Goal: Task Accomplishment & Management: Manage account settings

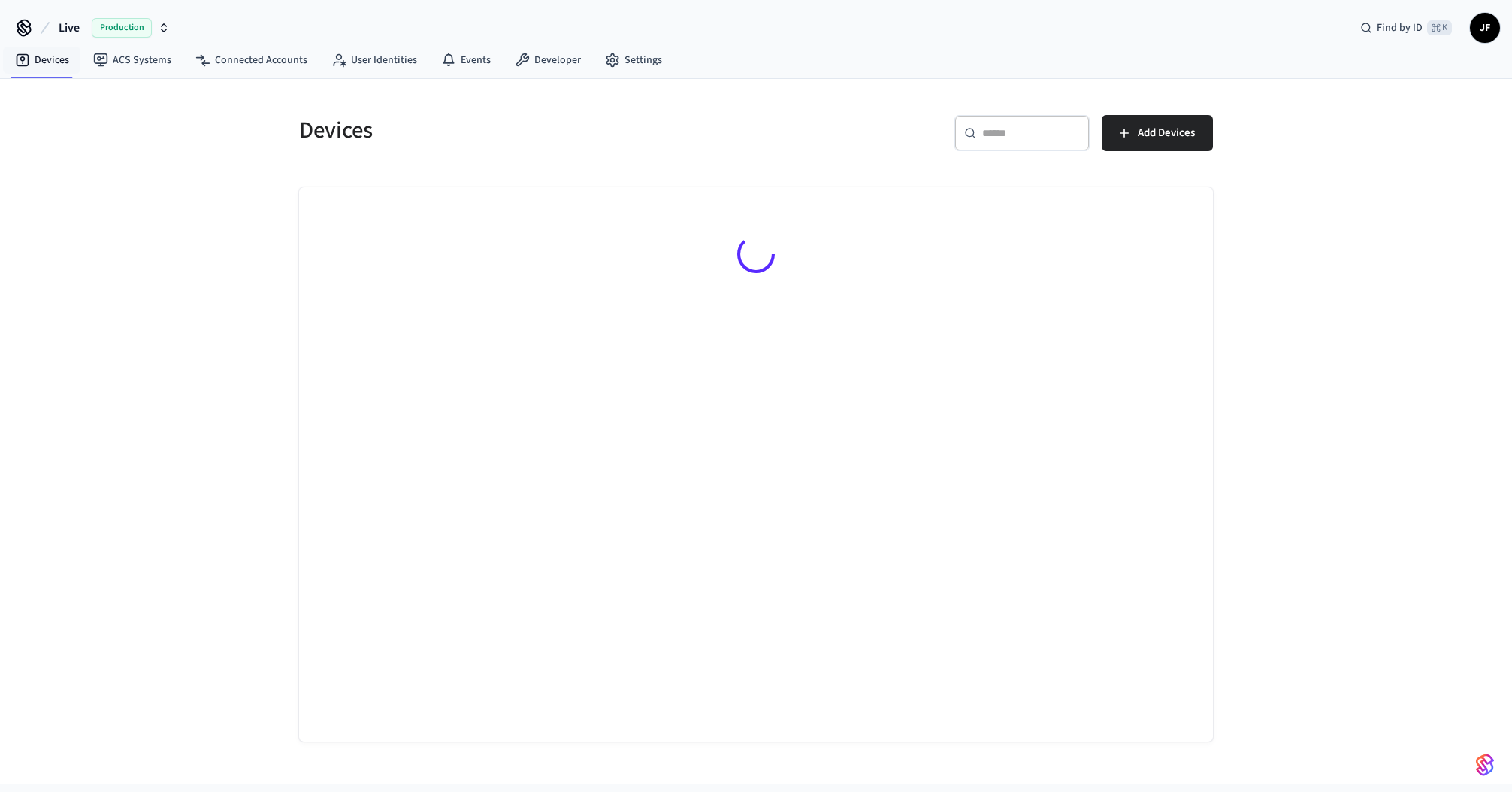
click at [62, 23] on span "Live" at bounding box center [69, 28] width 21 height 18
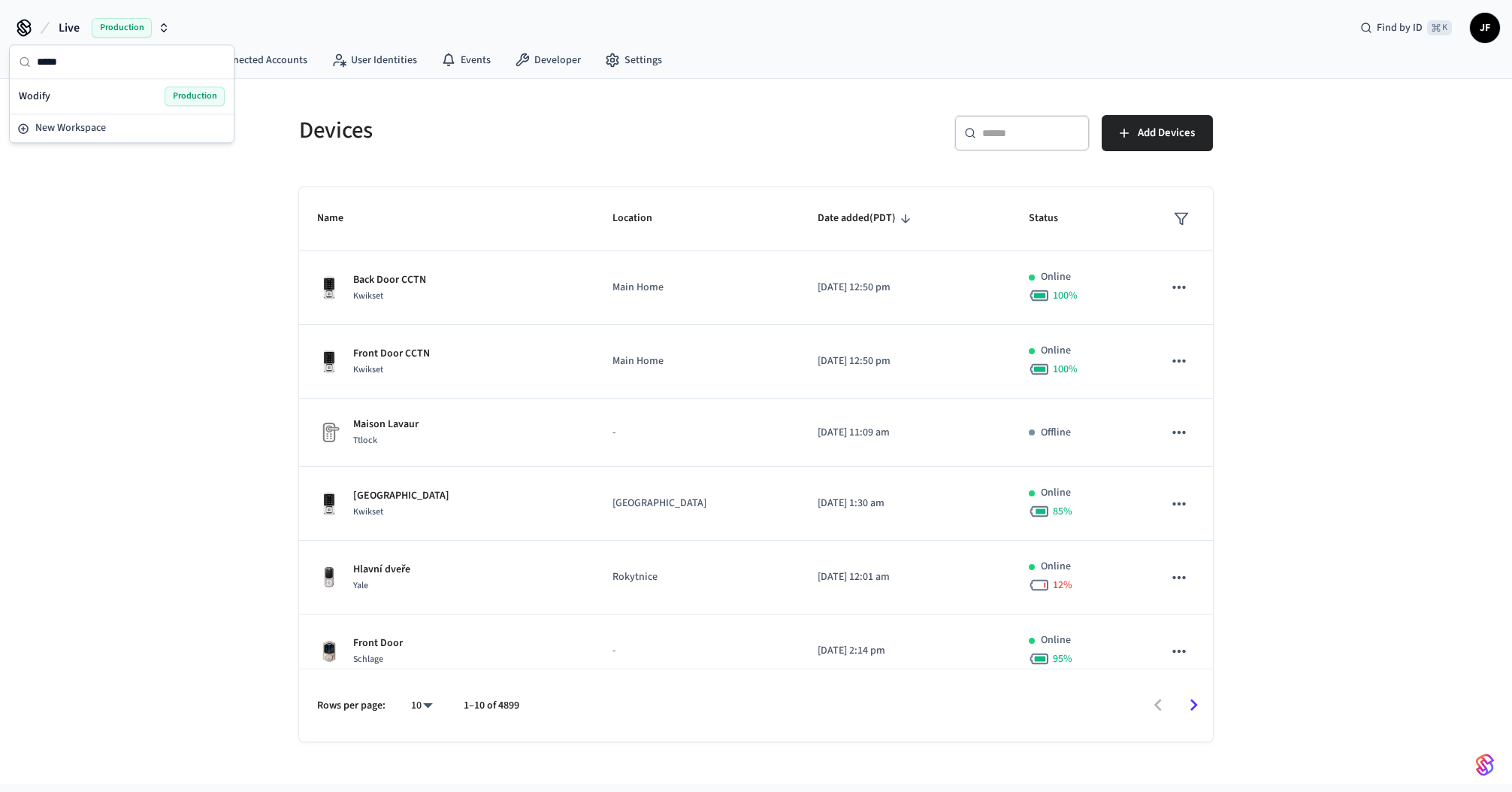
type input "*****"
click at [64, 90] on div "Wodify Production" at bounding box center [122, 96] width 206 height 19
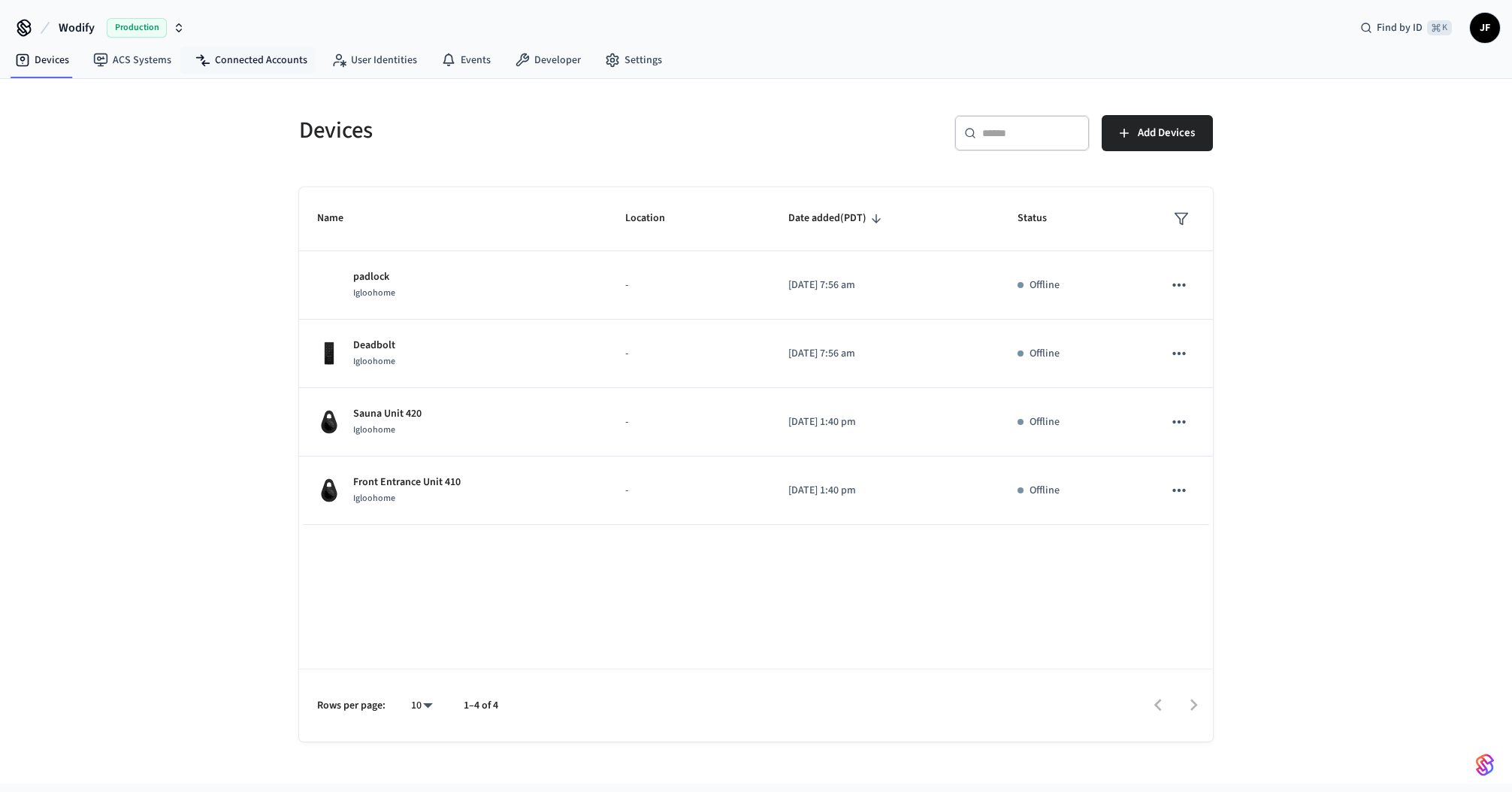
click at [210, 75] on nav "Devices ACS Systems Connected Accounts User Identities Events Developer Settings" at bounding box center [338, 61] width 671 height 35
click at [212, 67] on link "Connected Accounts" at bounding box center [251, 60] width 136 height 27
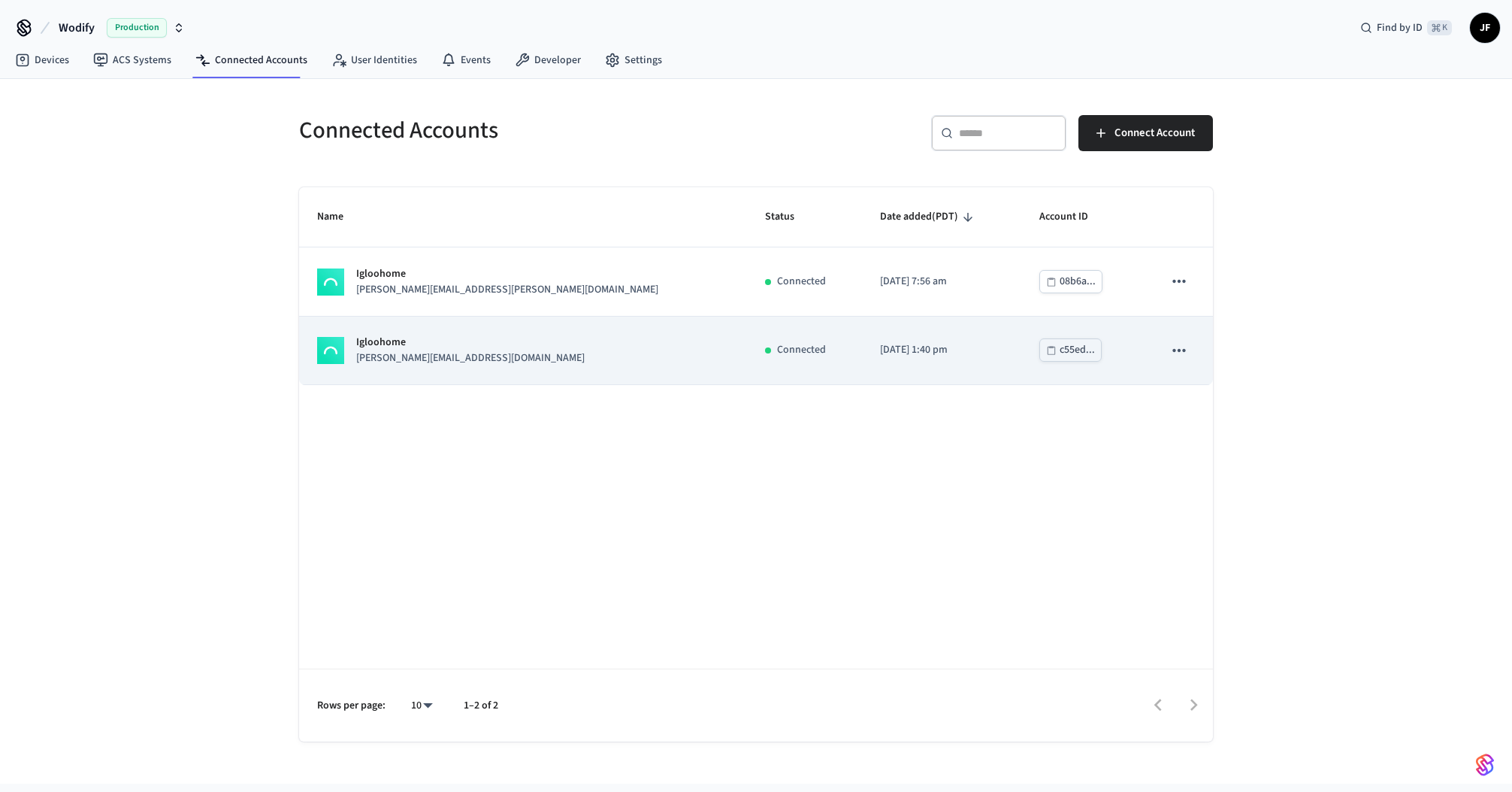
click at [568, 355] on div "Igloohome [PERSON_NAME][EMAIL_ADDRESS][DOMAIN_NAME]" at bounding box center [523, 350] width 411 height 31
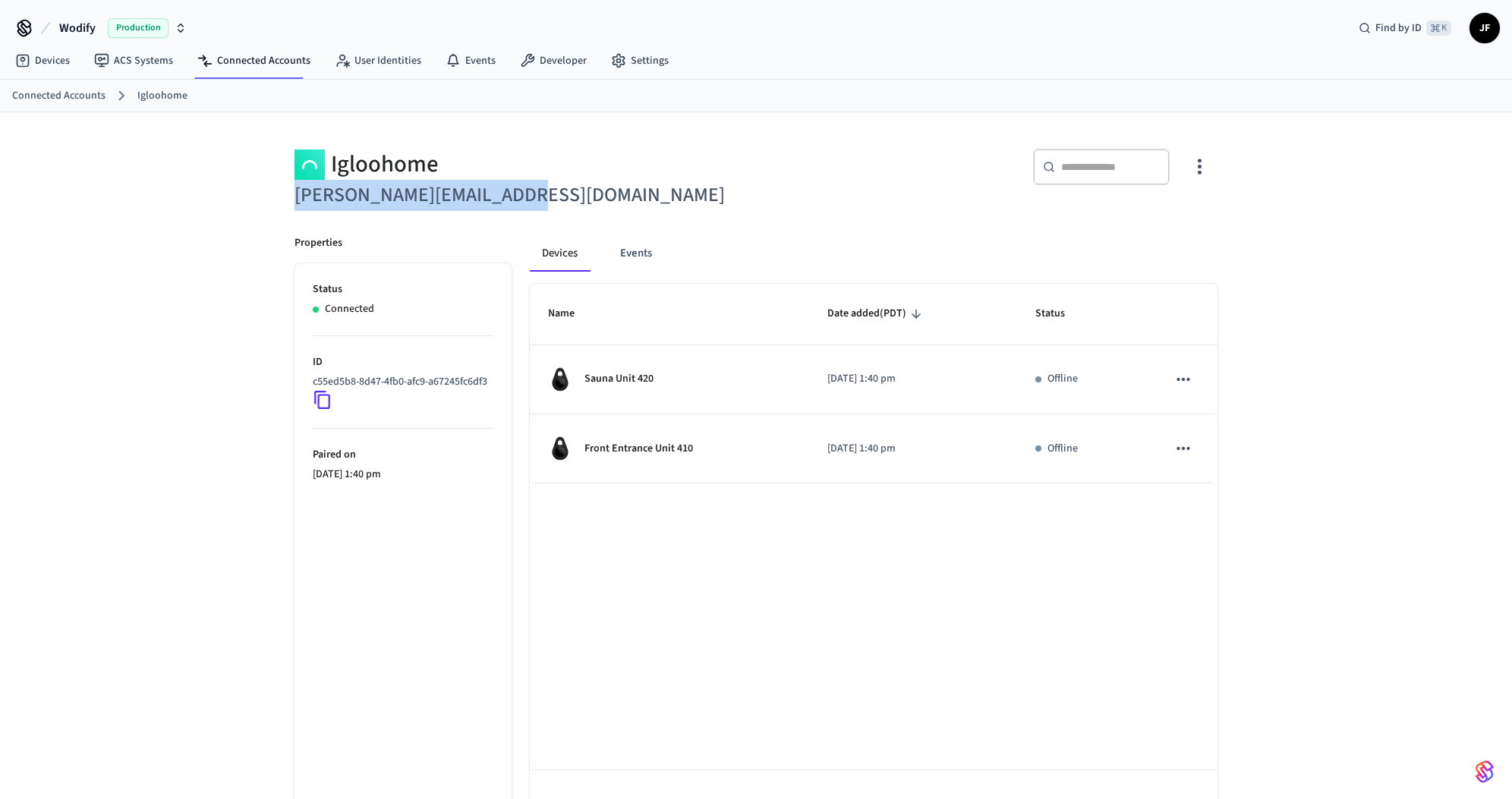
drag, startPoint x: 280, startPoint y: 201, endPoint x: 627, endPoint y: 205, distance: 347.0
click at [627, 205] on div "Igloohome [PERSON_NAME][EMAIL_ADDRESS][DOMAIN_NAME]" at bounding box center [511, 171] width 471 height 81
click at [627, 205] on h6 "[PERSON_NAME][EMAIL_ADDRESS][DOMAIN_NAME]" at bounding box center [520, 195] width 452 height 31
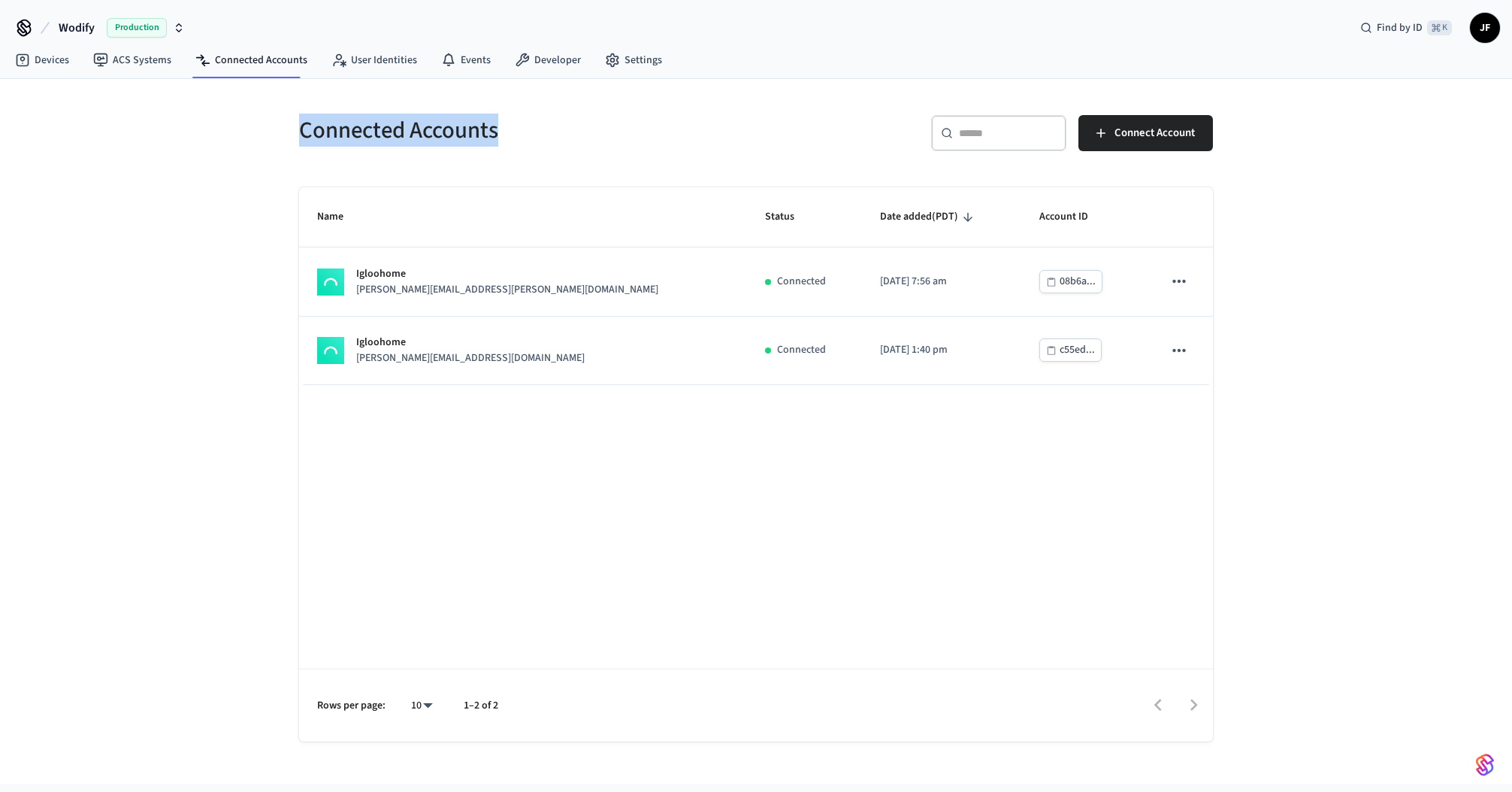
drag, startPoint x: 443, startPoint y: 141, endPoint x: 251, endPoint y: 126, distance: 192.6
click at [251, 126] on div "Connected Accounts ​ ​ Connect Account Name Status Date added (PDT) Account ID …" at bounding box center [756, 431] width 1512 height 704
click at [270, 134] on div "Connected Accounts ​ ​ Connect Account Name Status Date added (PDT) Account ID …" at bounding box center [756, 431] width 1512 height 704
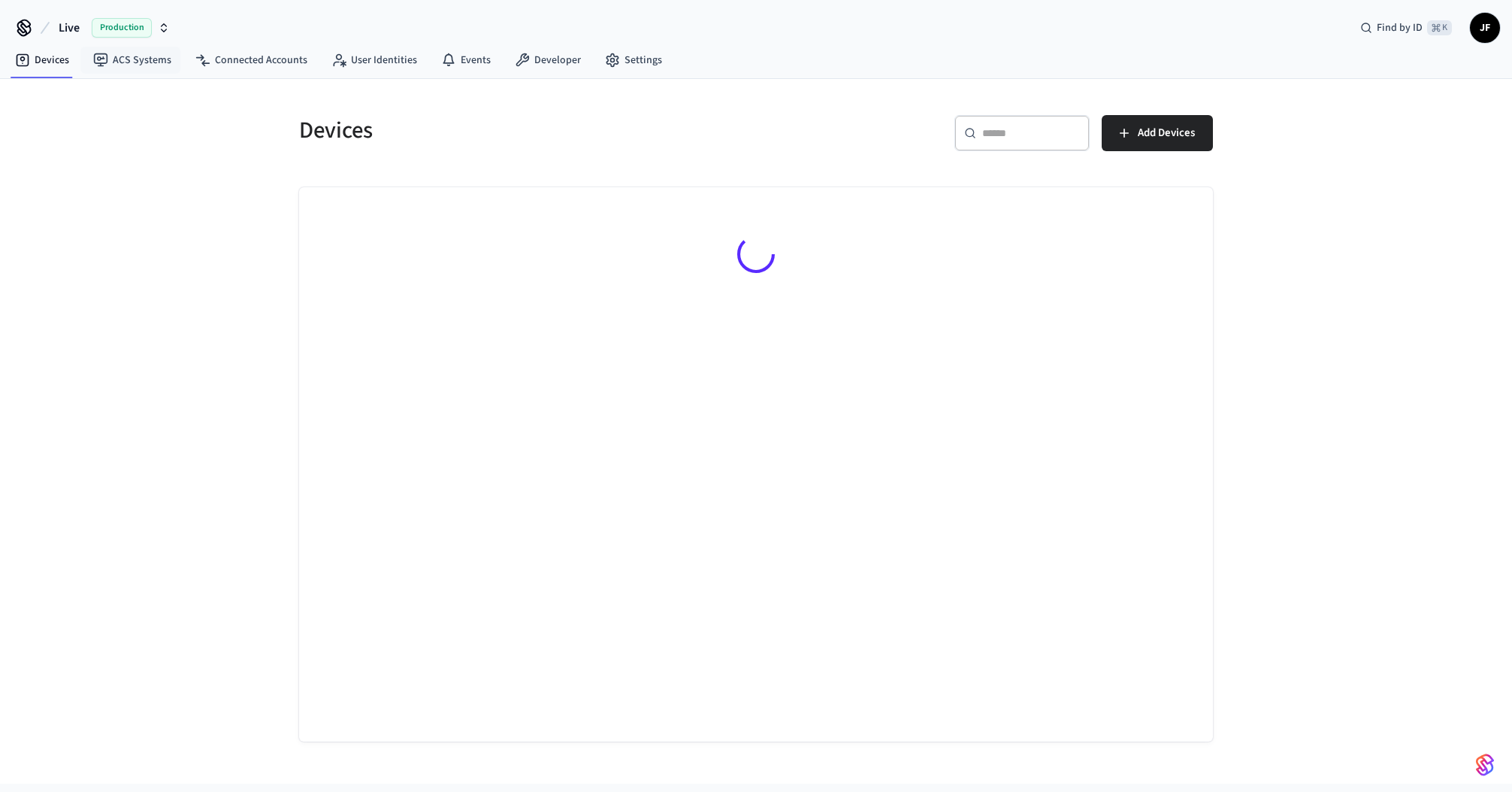
click at [84, 32] on button "Live Production" at bounding box center [114, 28] width 120 height 31
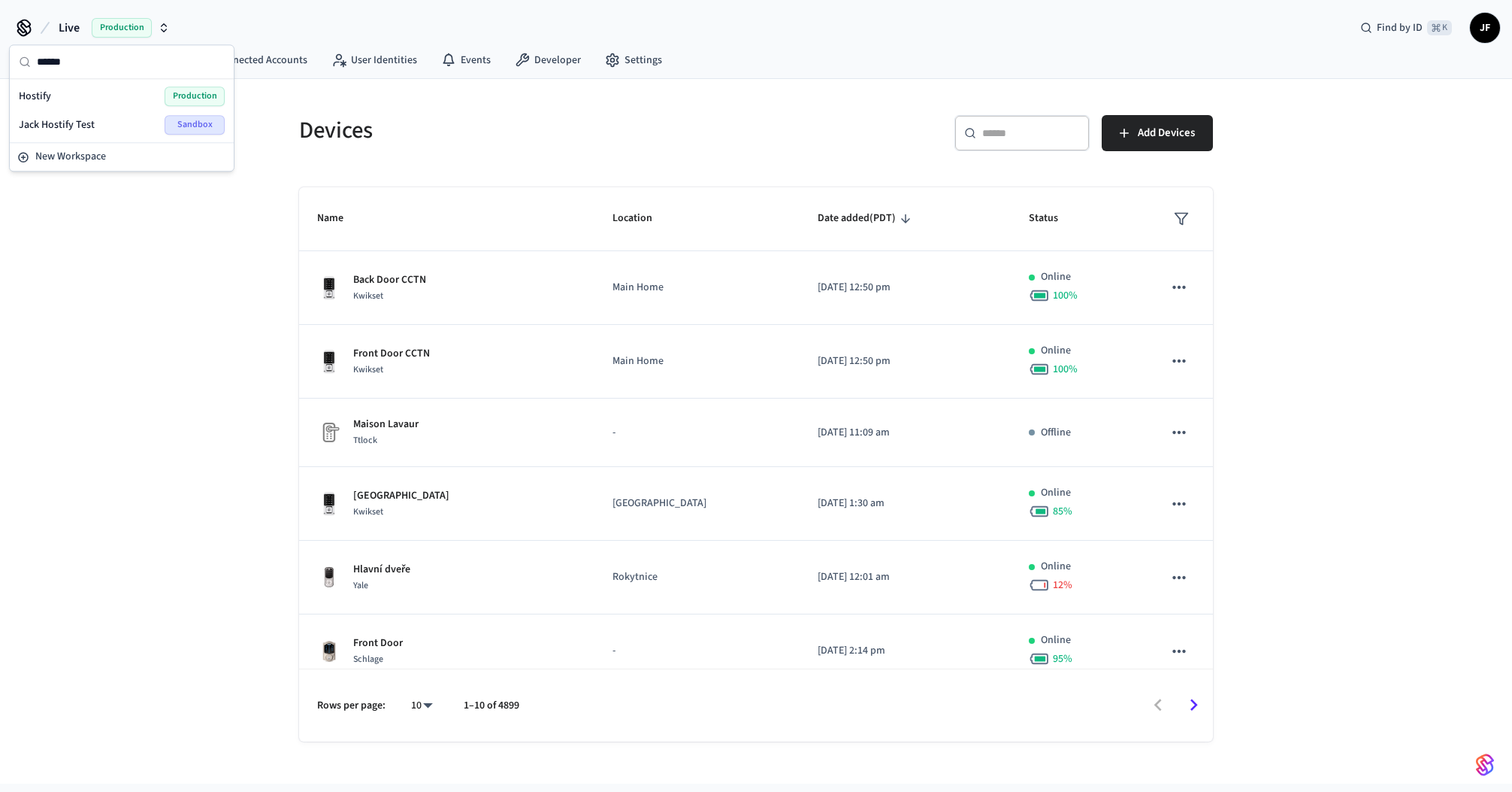
type input "******"
click at [57, 87] on div "Hostify Production" at bounding box center [122, 96] width 206 height 19
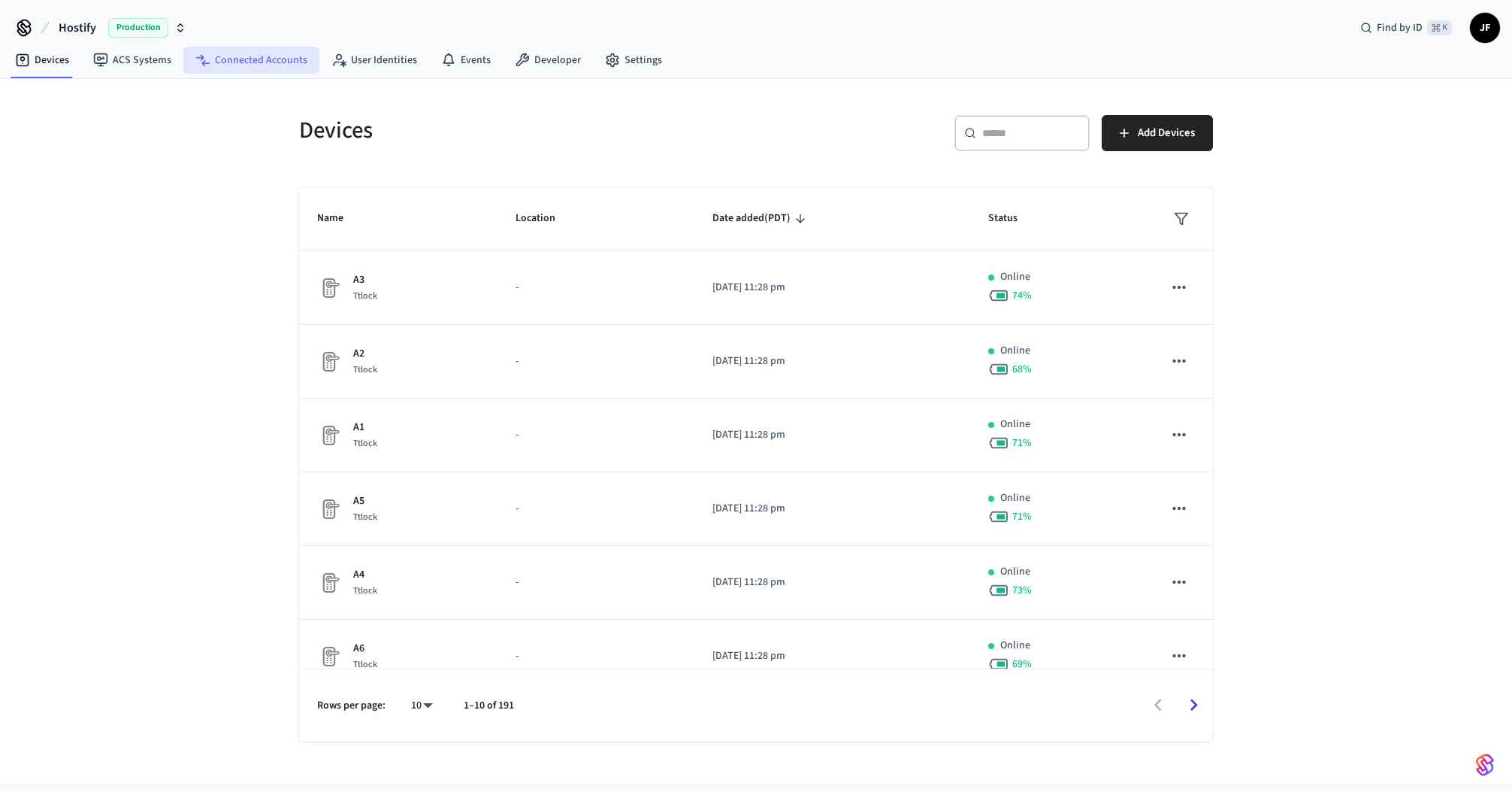
click at [273, 67] on link "Connected Accounts" at bounding box center [251, 60] width 136 height 27
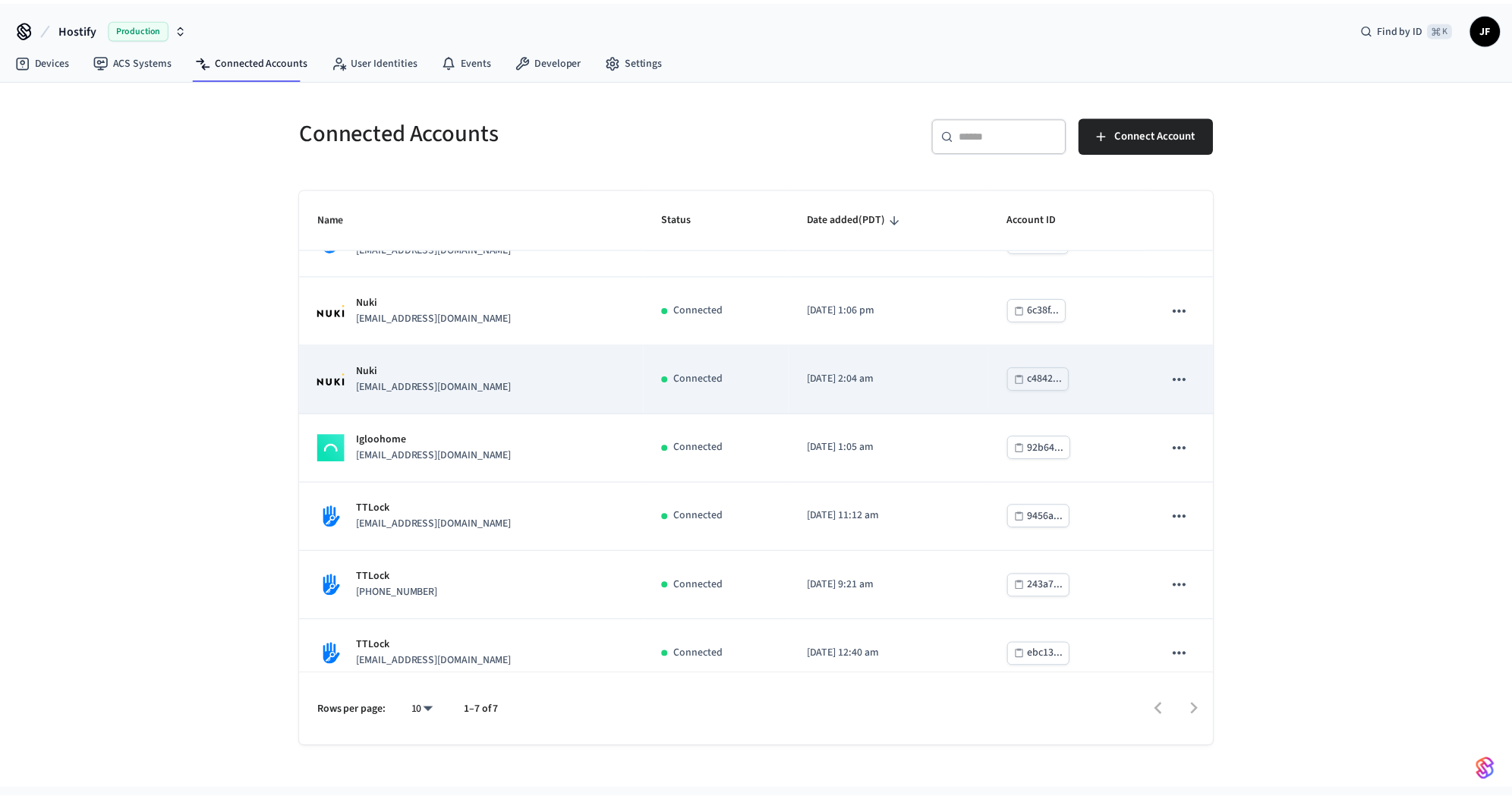
scroll to position [58, 0]
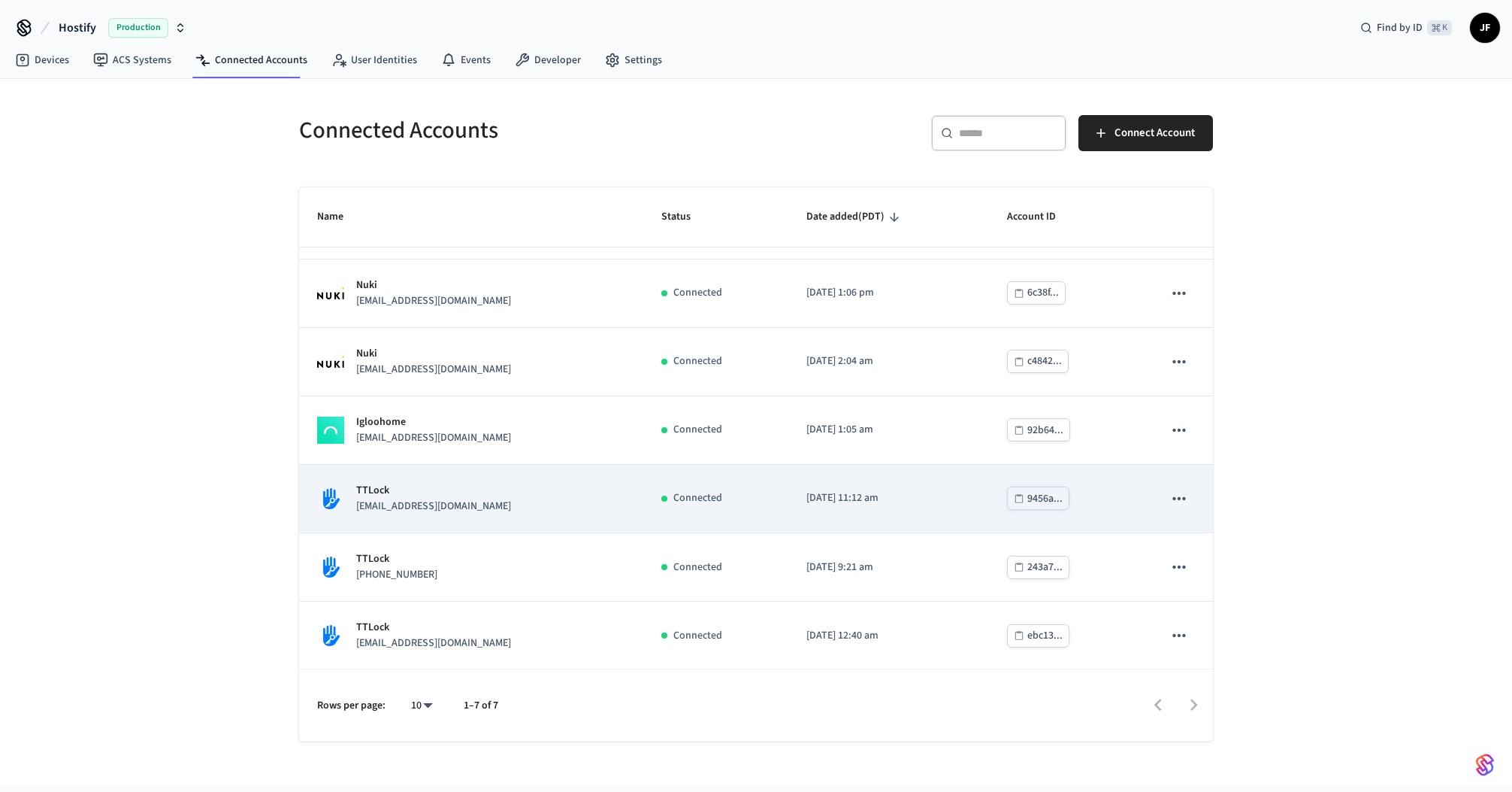
click at [494, 510] on p "info@nachosholidayholding.com" at bounding box center [433, 507] width 155 height 16
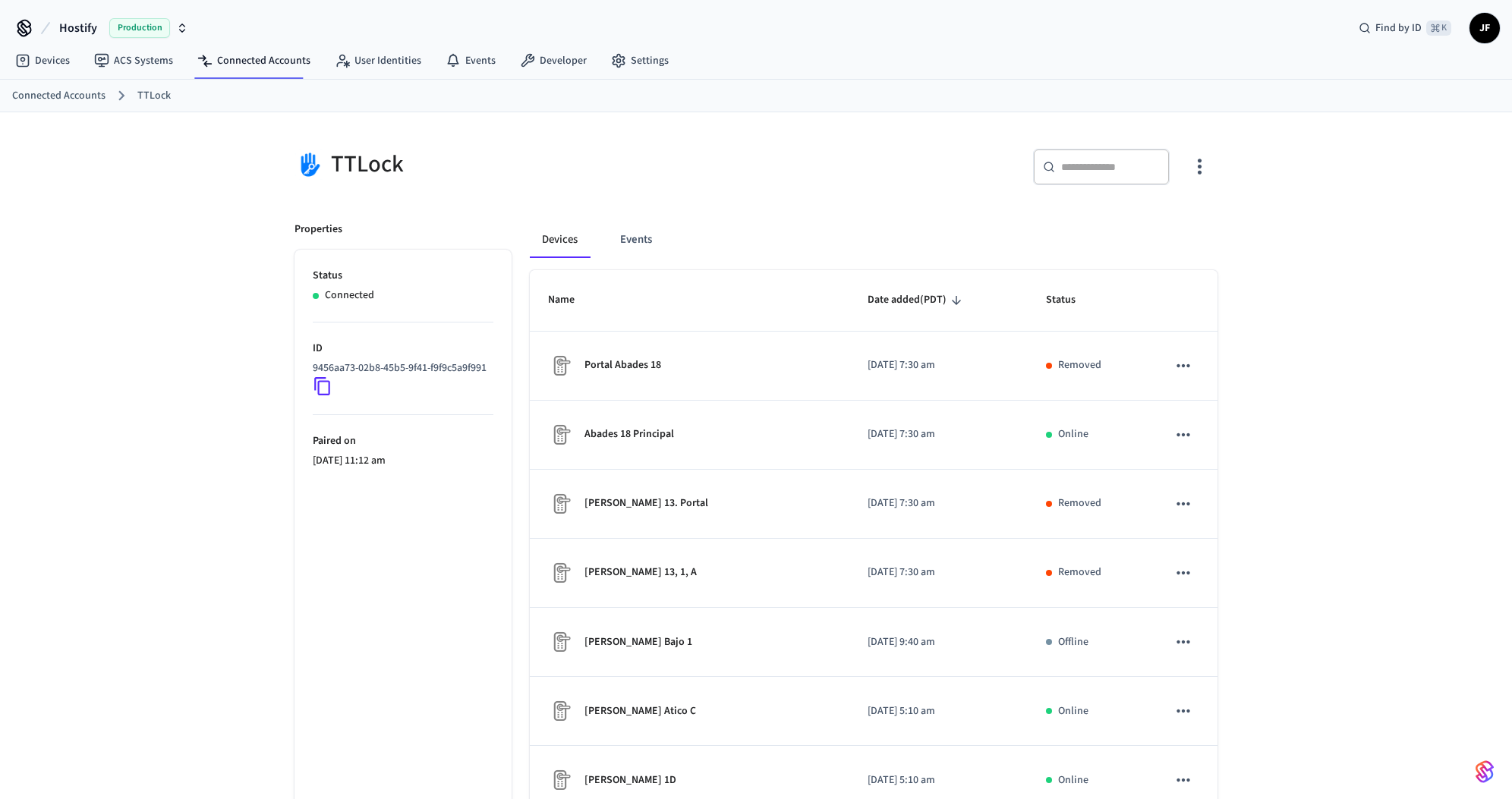
click at [321, 396] on icon at bounding box center [322, 385] width 19 height 19
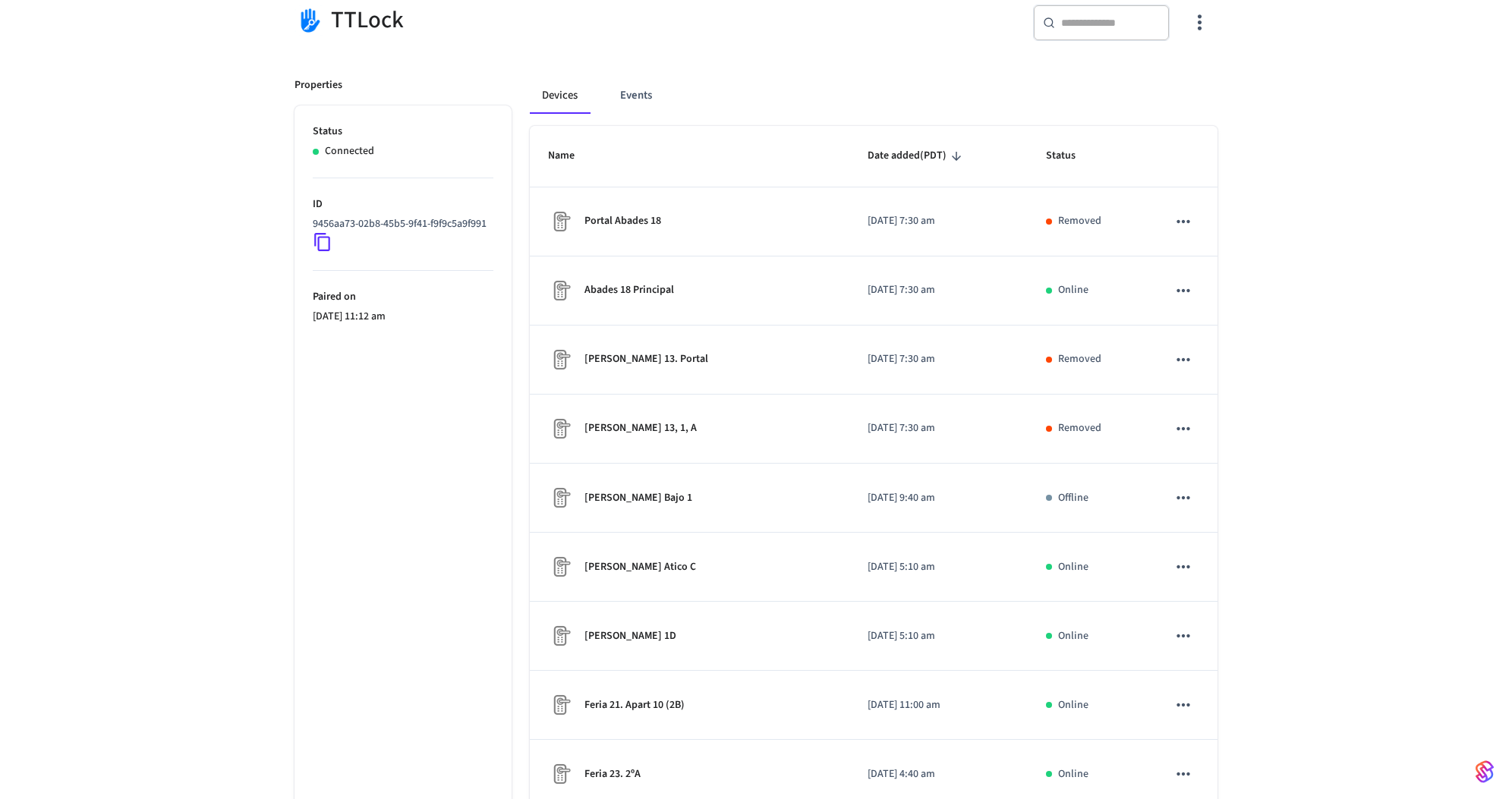
scroll to position [128, 0]
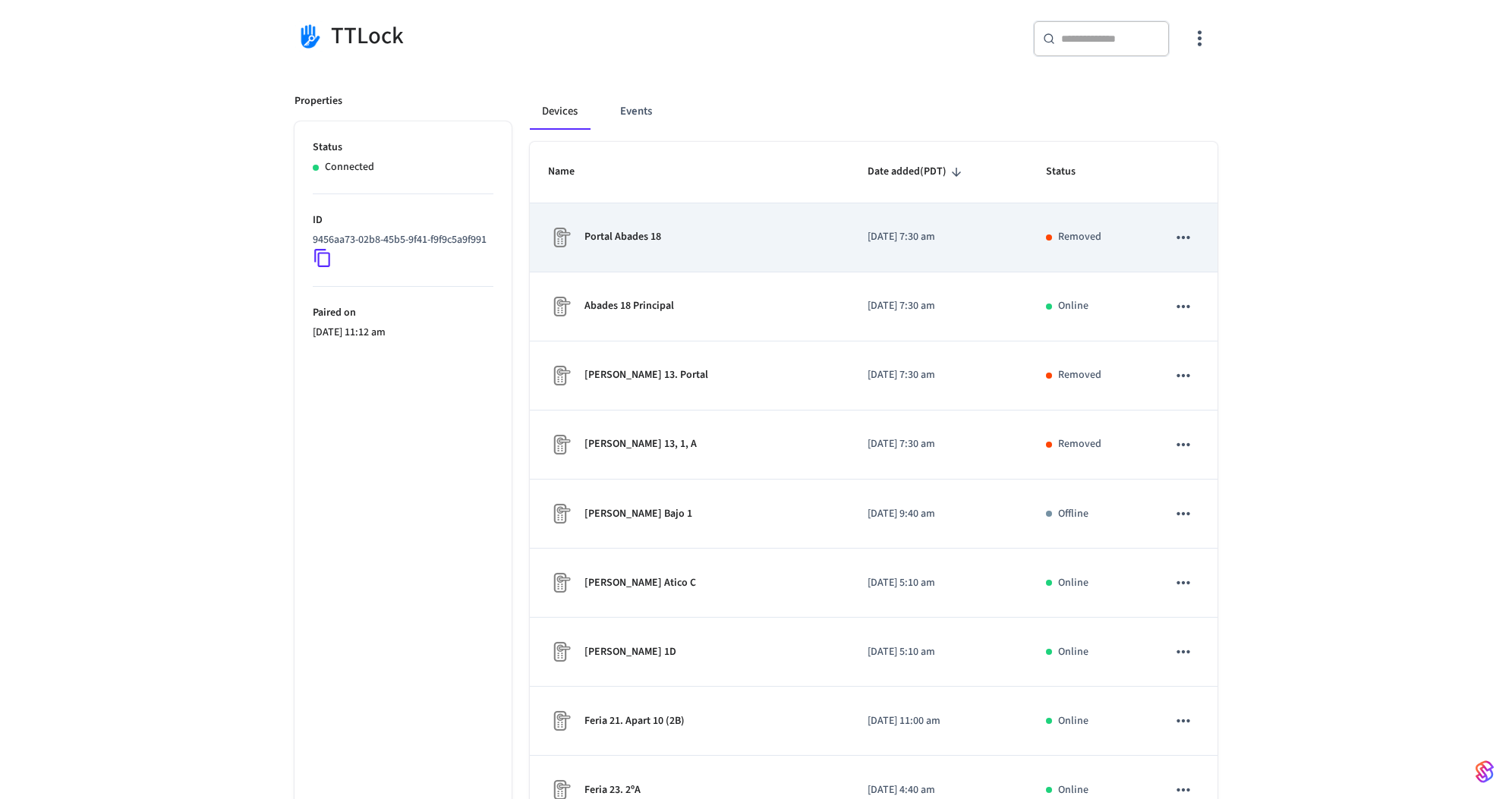
drag, startPoint x: 323, startPoint y: 270, endPoint x: 666, endPoint y: 205, distance: 349.1
click at [324, 268] on icon at bounding box center [322, 257] width 19 height 19
